Goal: Task Accomplishment & Management: Use online tool/utility

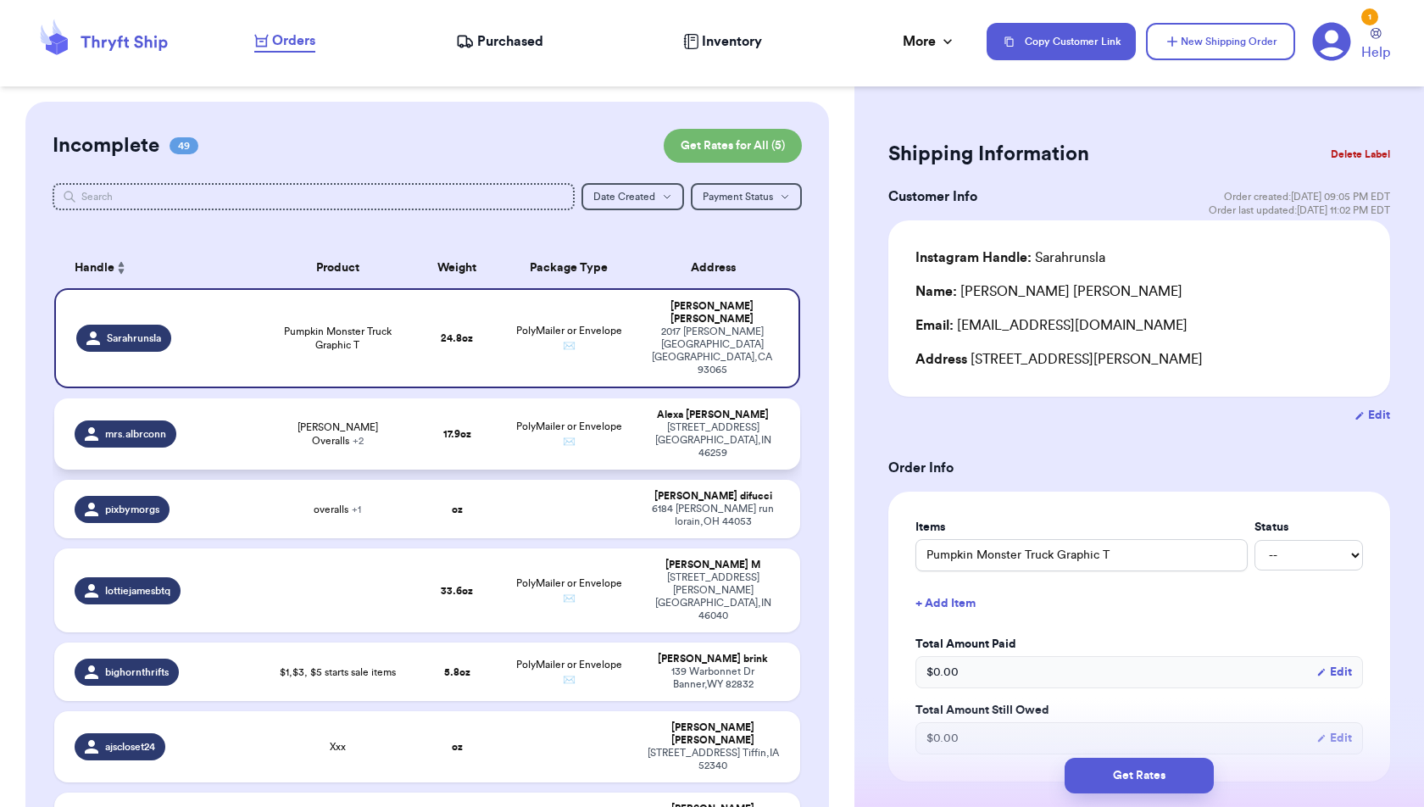
click at [415, 398] on td "17.9 oz" at bounding box center [457, 433] width 90 height 71
type input "Handmade Animal Towel Vest"
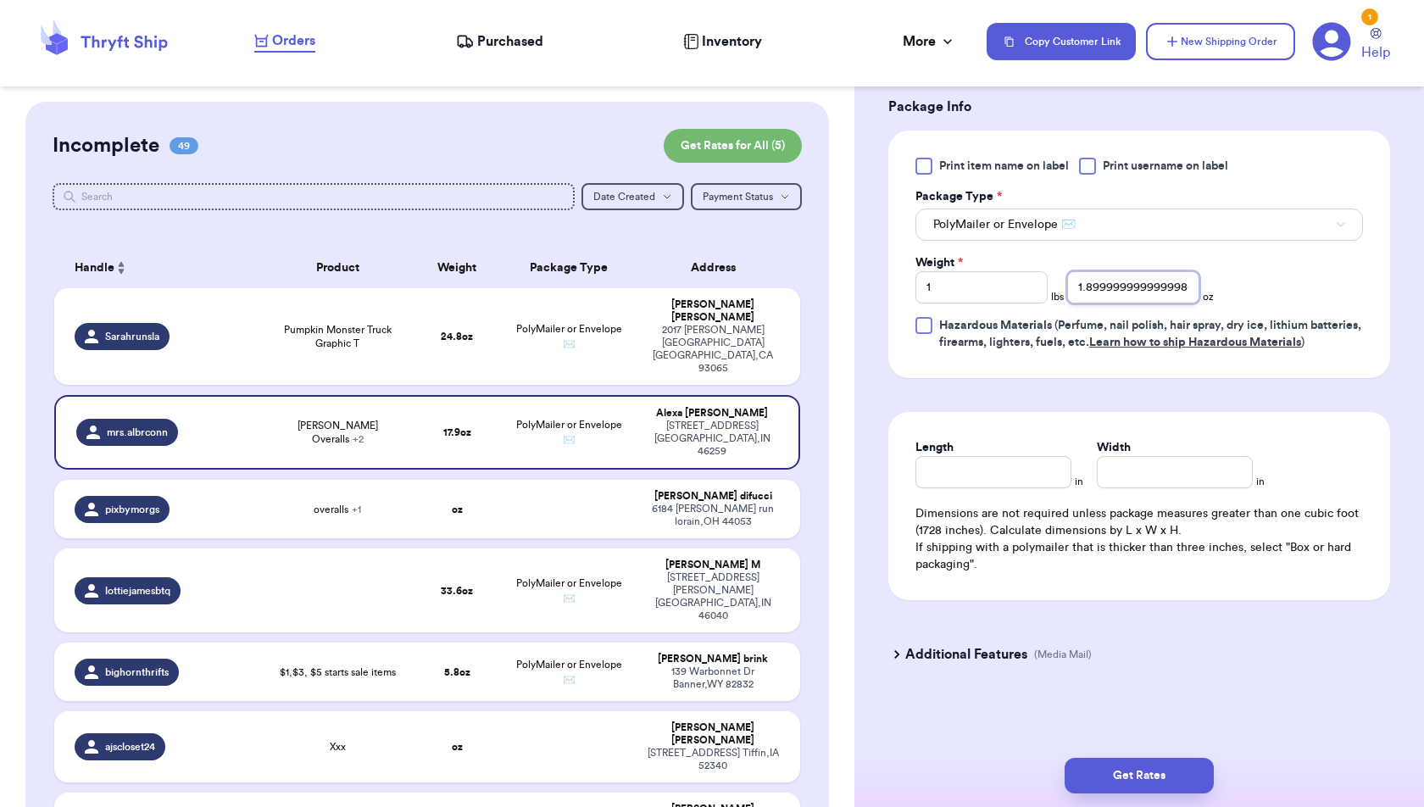
drag, startPoint x: 1191, startPoint y: 271, endPoint x: 961, endPoint y: 288, distance: 231.1
click at [961, 288] on div "Print item name on label Print username on label Package Type * PolyMailer or E…" at bounding box center [1138, 254] width 447 height 193
type input "1"
type input "2.0"
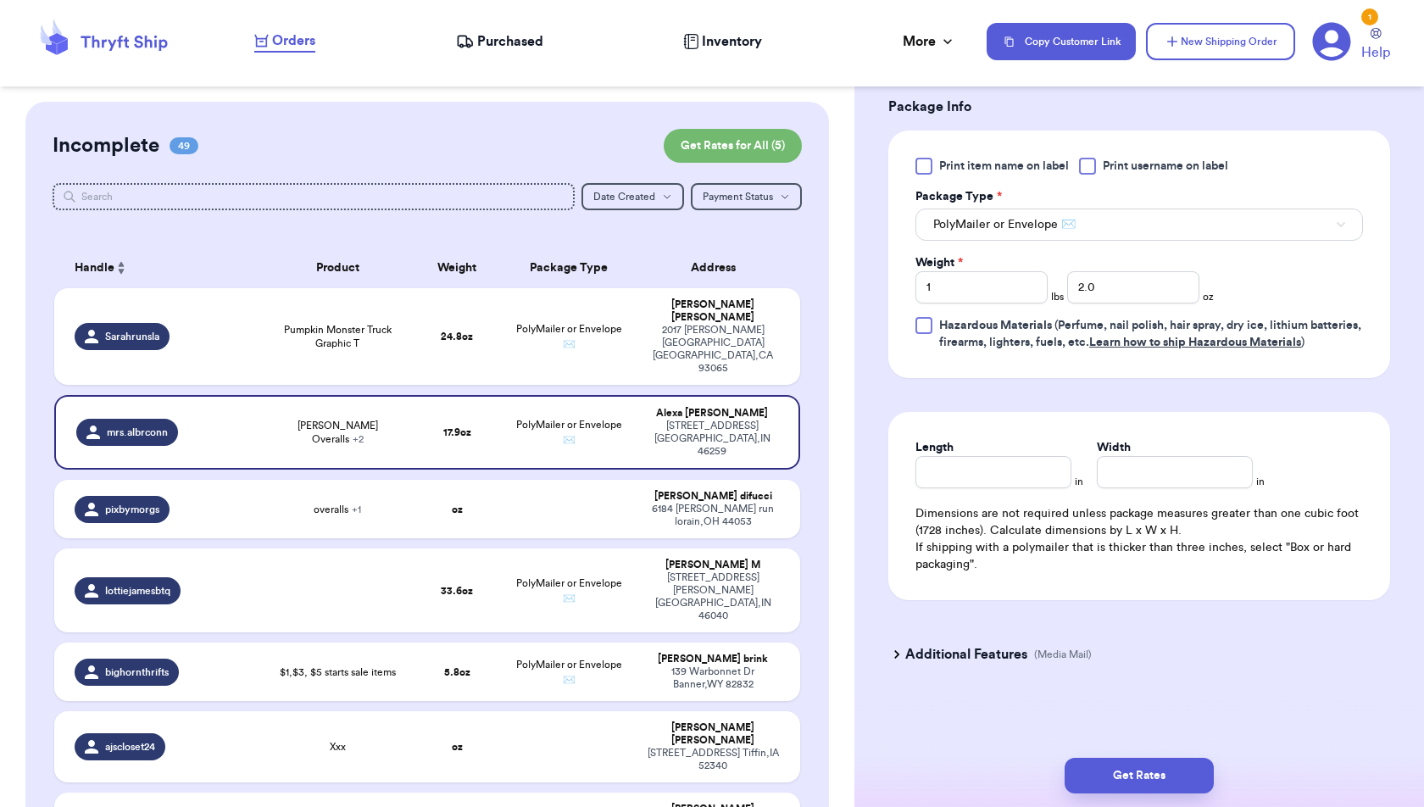
checkbox input "true"
drag, startPoint x: 1108, startPoint y: 269, endPoint x: 1020, endPoint y: 269, distance: 87.3
click at [1020, 269] on div "Weight * 1 lbs 2.0 oz" at bounding box center [1064, 278] width 298 height 49
type input "1.9"
click at [1193, 781] on button "Get Rates" at bounding box center [1138, 776] width 149 height 36
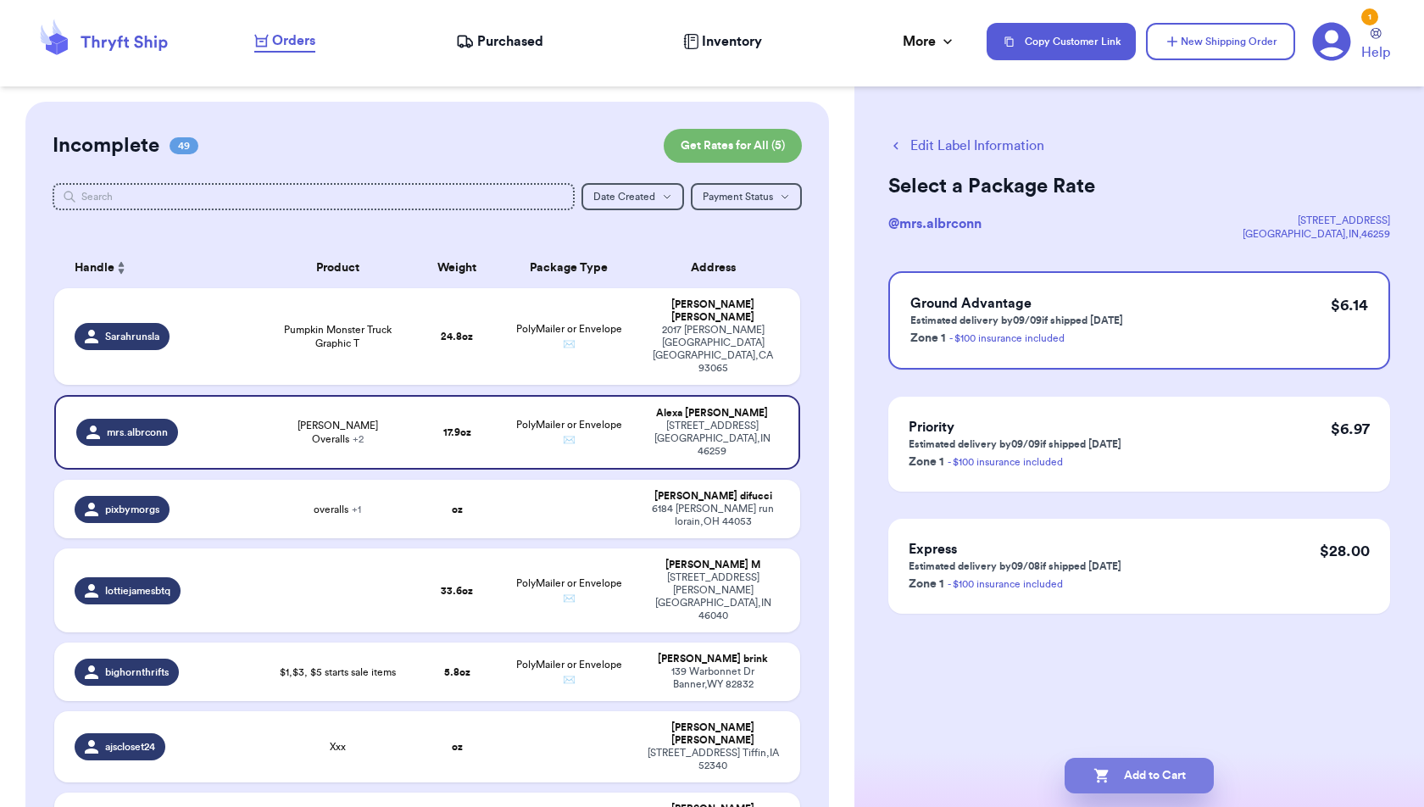
click at [1189, 784] on button "Add to Cart" at bounding box center [1138, 776] width 149 height 36
checkbox input "true"
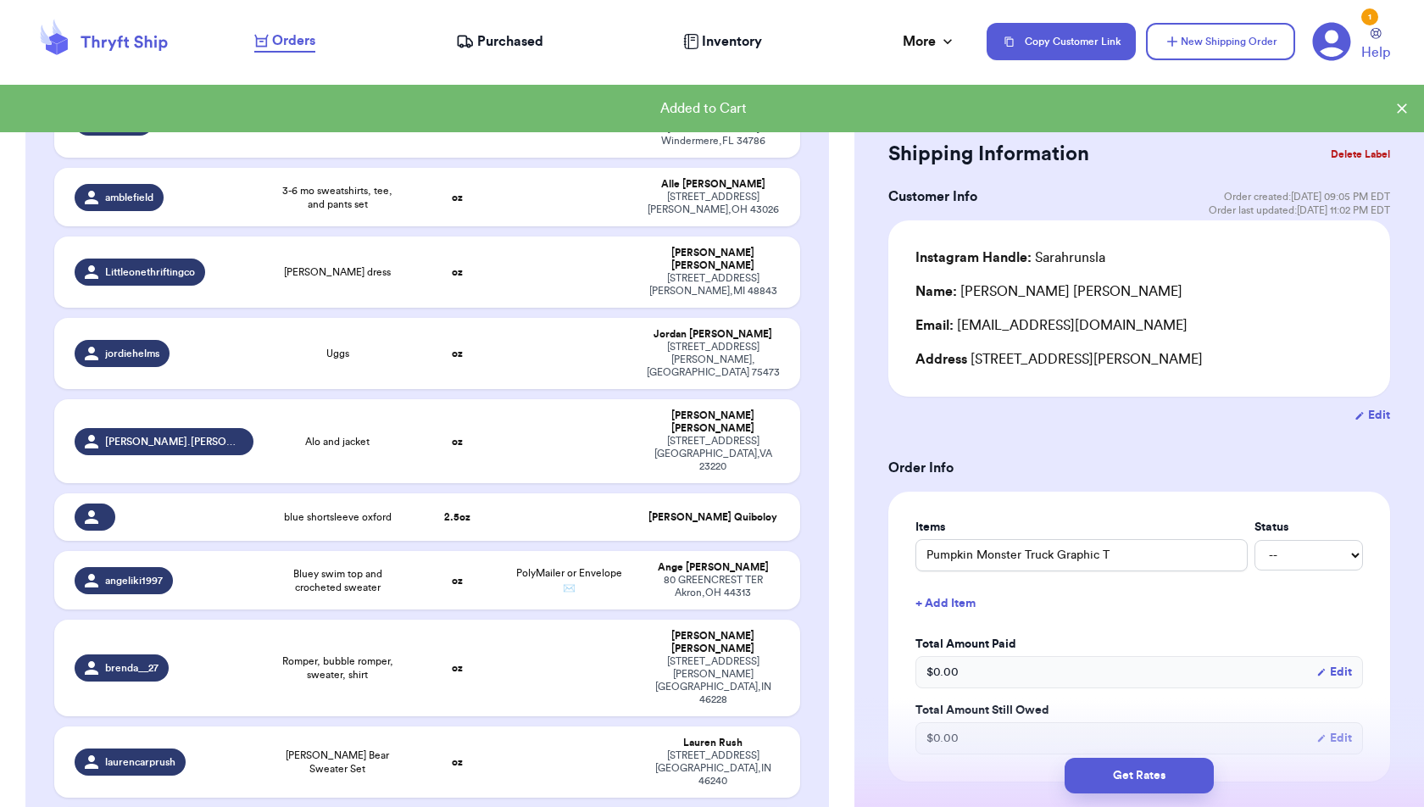
scroll to position [3233, 0]
